Goal: Transaction & Acquisition: Purchase product/service

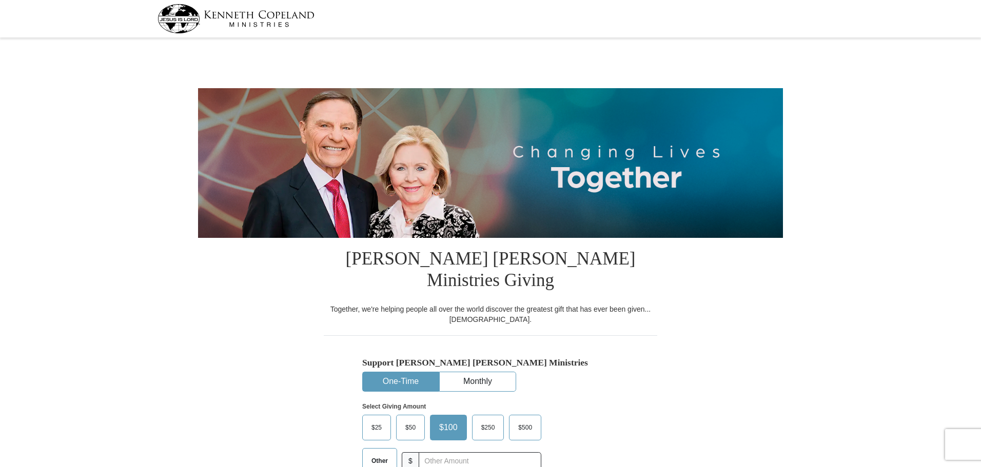
select select "SC"
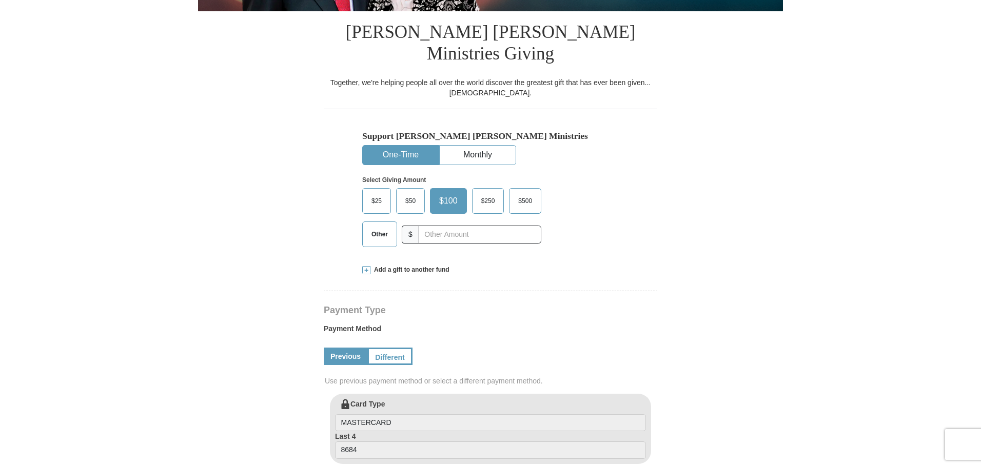
click at [366, 274] on span at bounding box center [366, 270] width 8 height 8
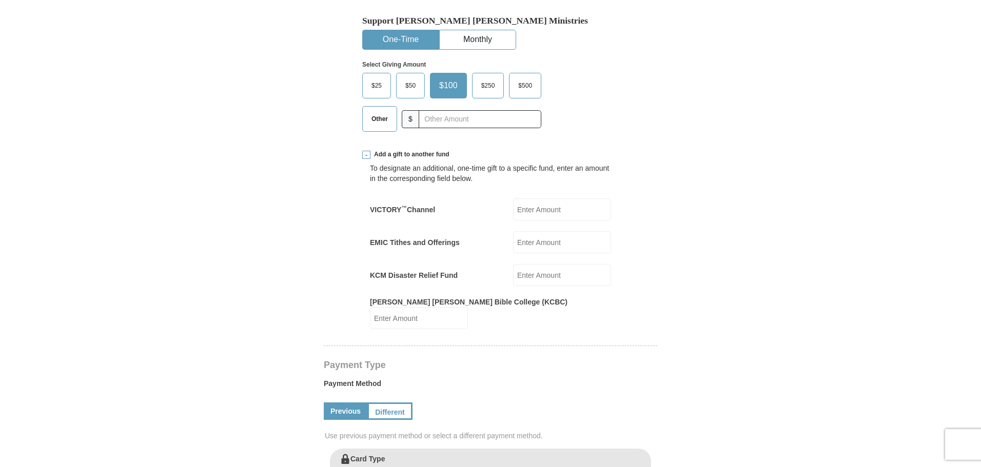
scroll to position [342, 0]
click at [537, 94] on span "$500" at bounding box center [525, 85] width 24 height 15
click at [0, 0] on input "$500" at bounding box center [0, 0] width 0 height 0
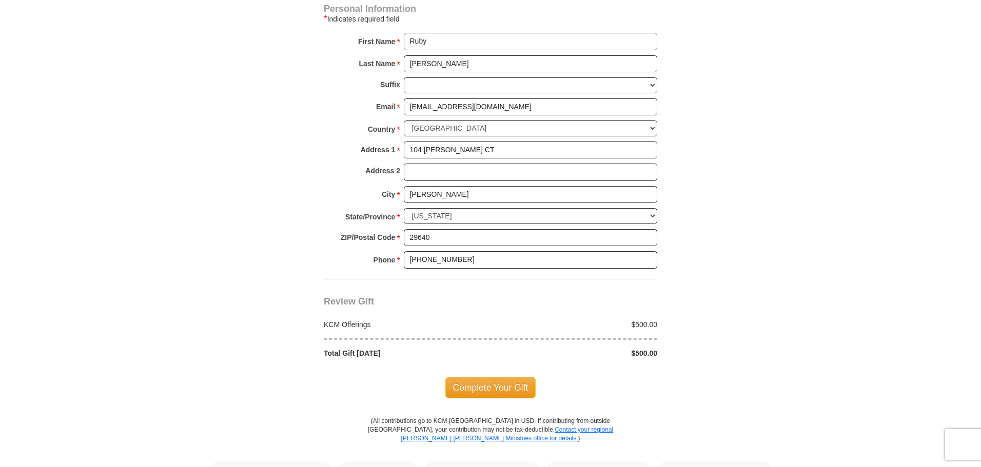
scroll to position [898, 0]
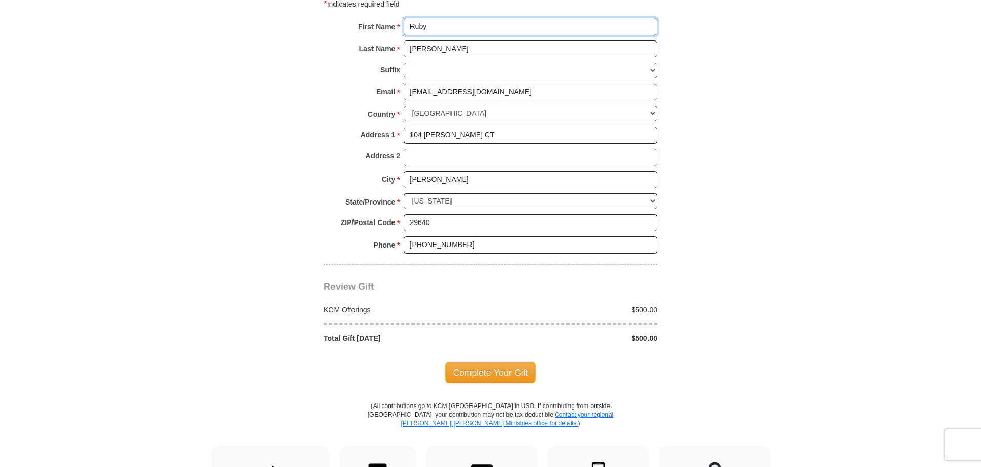
click at [463, 35] on input "Ruby" at bounding box center [530, 26] width 253 height 17
type input "R"
type input "[PERSON_NAME]"
type input "Bell"
type input "[EMAIL_ADDRESS][DOMAIN_NAME]"
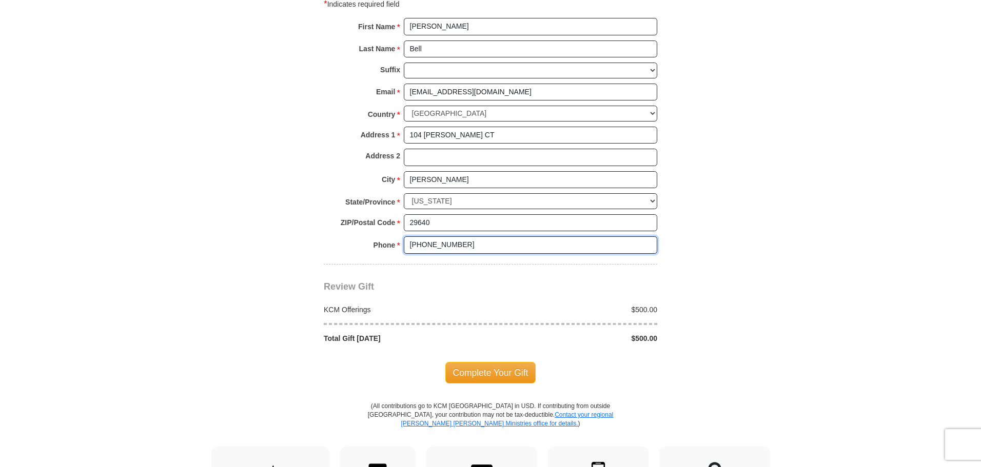
type input "8647047663"
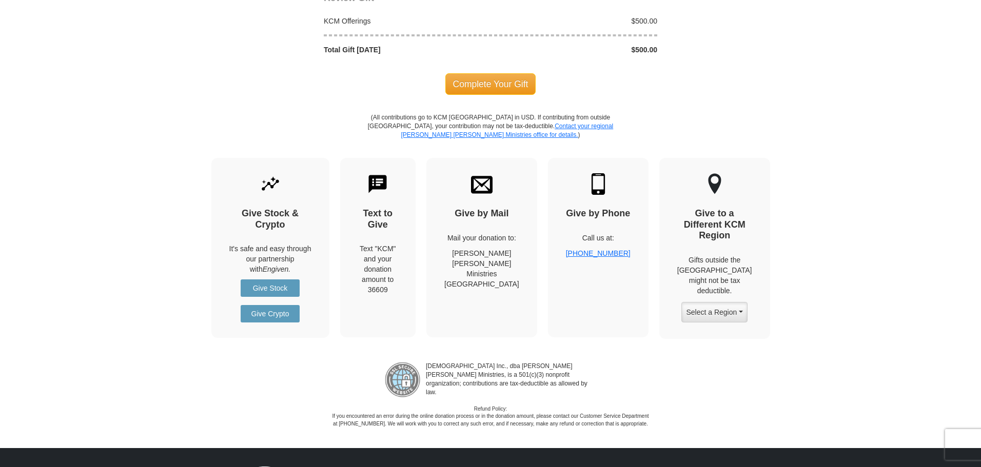
scroll to position [1192, 0]
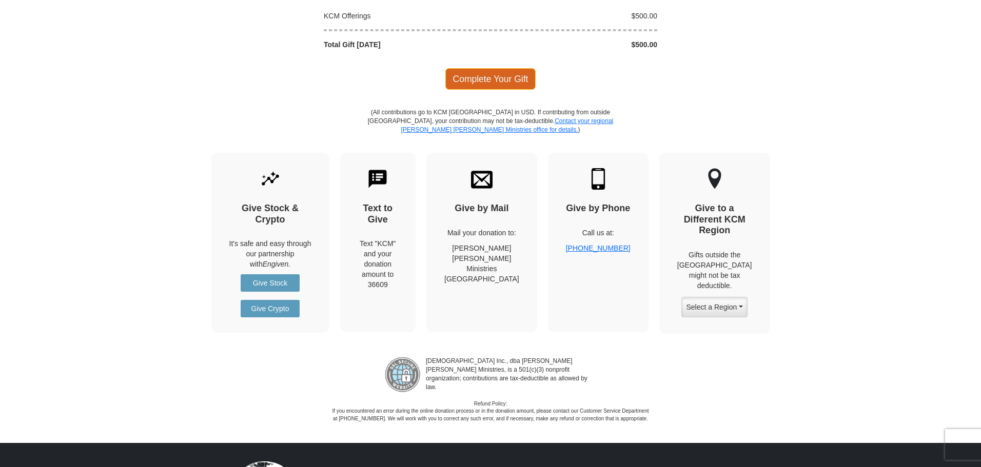
click at [489, 90] on span "Complete Your Gift" at bounding box center [490, 79] width 91 height 22
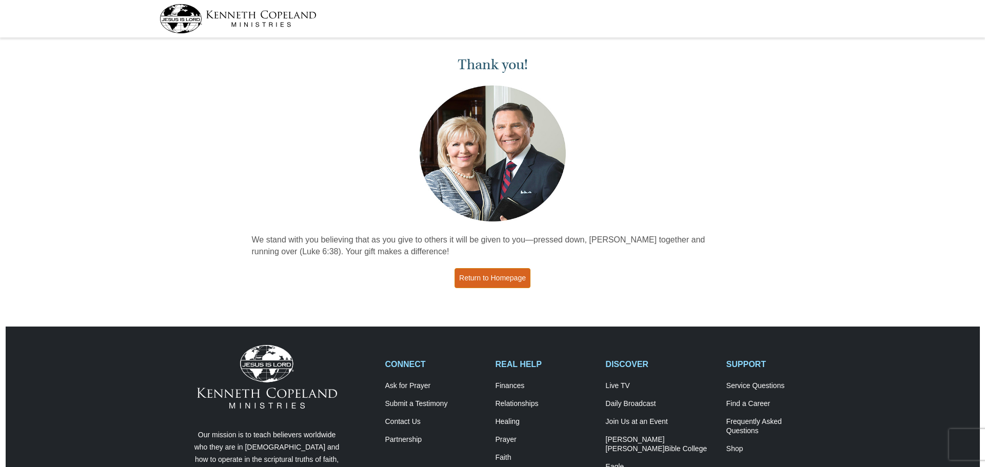
click at [506, 288] on link "Return to Homepage" at bounding box center [493, 278] width 76 height 20
